Goal: Task Accomplishment & Management: Manage account settings

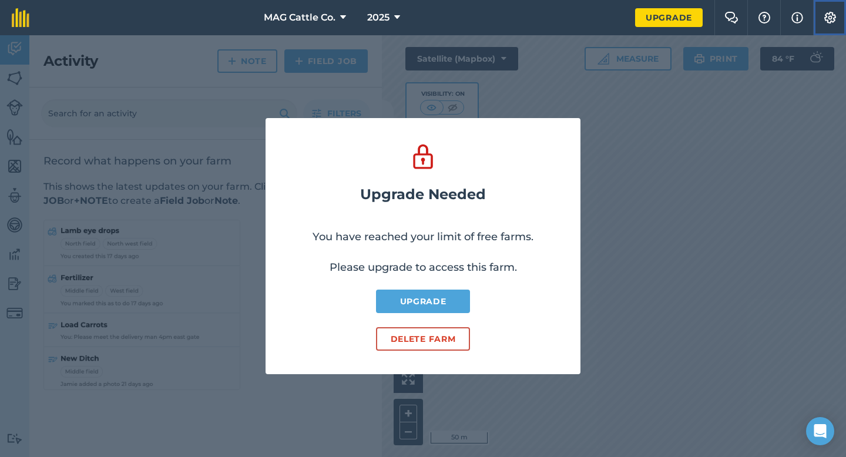
click at [825, 18] on img at bounding box center [830, 18] width 14 height 12
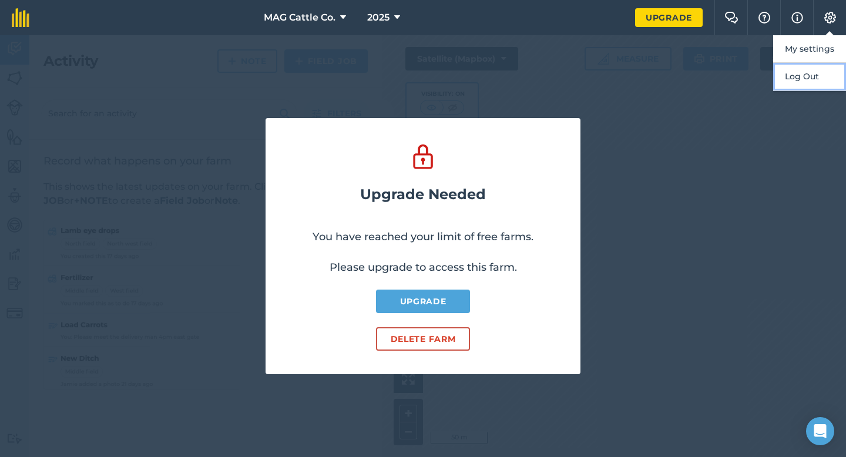
click at [807, 85] on button "Log Out" at bounding box center [809, 77] width 73 height 28
